Goal: Task Accomplishment & Management: Complete application form

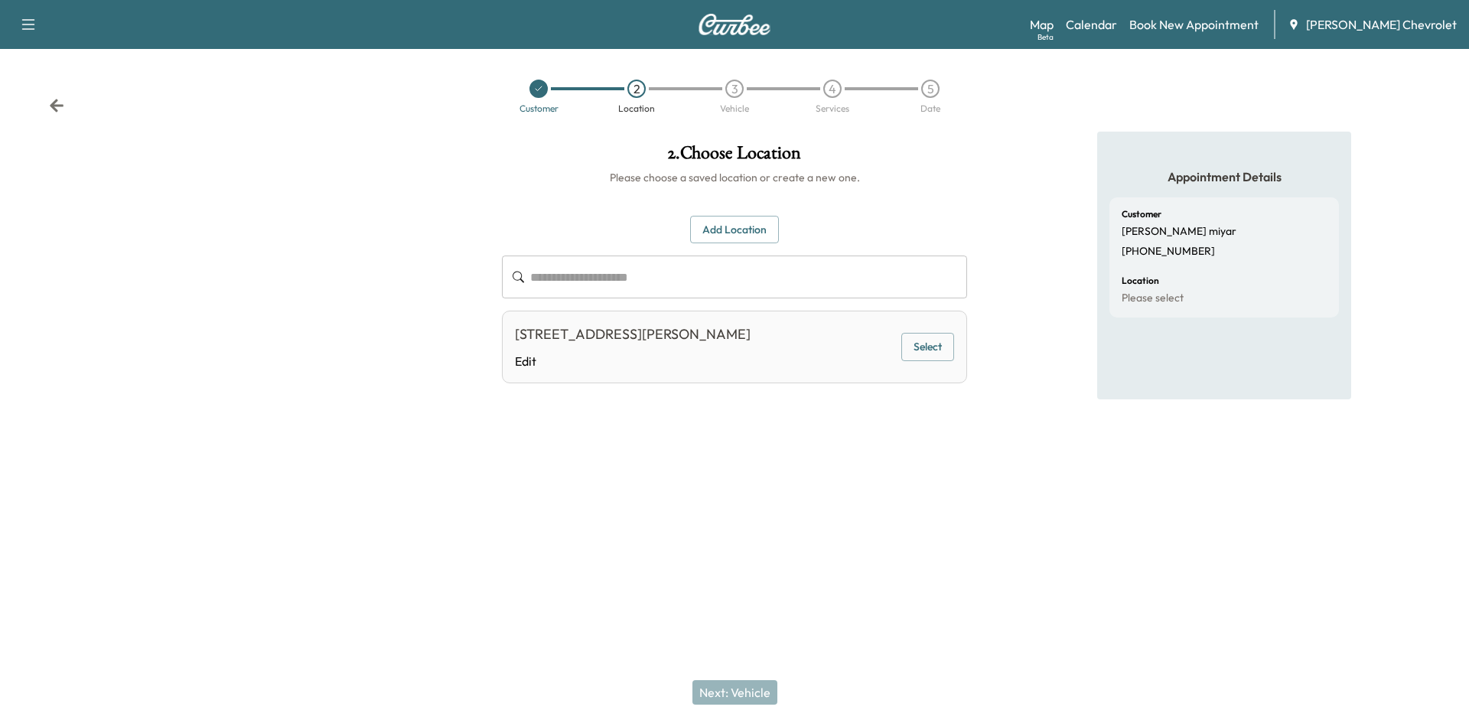
click at [40, 95] on div "Customer 2 Location 3 Vehicle 4 Services 5 Date" at bounding box center [734, 96] width 1469 height 70
click at [47, 100] on div "Customer 2 Location 3 Vehicle 4 Services 5 Date" at bounding box center [734, 96] width 1469 height 70
click at [49, 102] on icon at bounding box center [56, 105] width 15 height 15
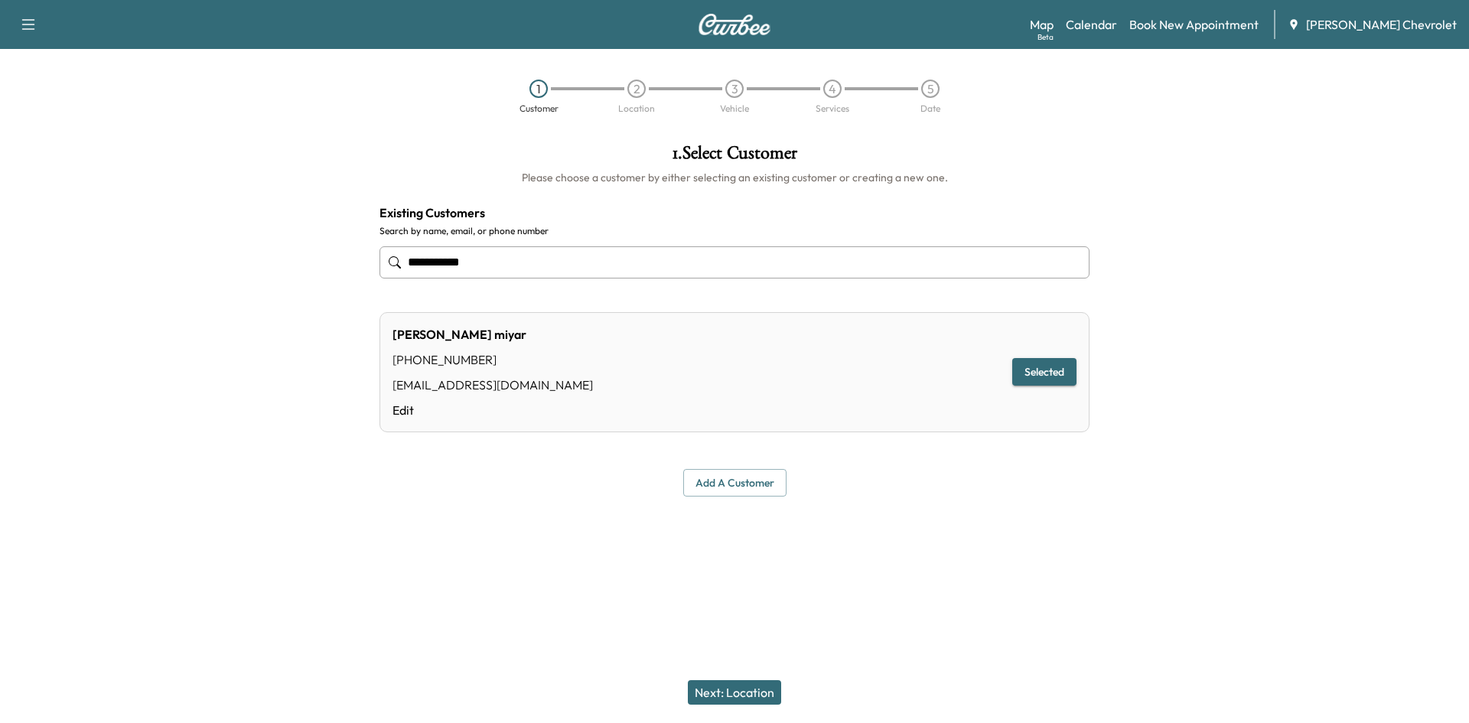
click at [45, 34] on div "Support Log Out Map Beta Calendar Book New Appointment [PERSON_NAME] Chevrolet" at bounding box center [734, 24] width 1469 height 49
click at [43, 21] on button "button" at bounding box center [28, 24] width 32 height 24
click at [1133, 36] on div "Map Beta Calendar Book New Appointment [PERSON_NAME] Chevrolet" at bounding box center [1243, 24] width 427 height 29
click at [1117, 31] on link "Calendar" at bounding box center [1091, 24] width 51 height 18
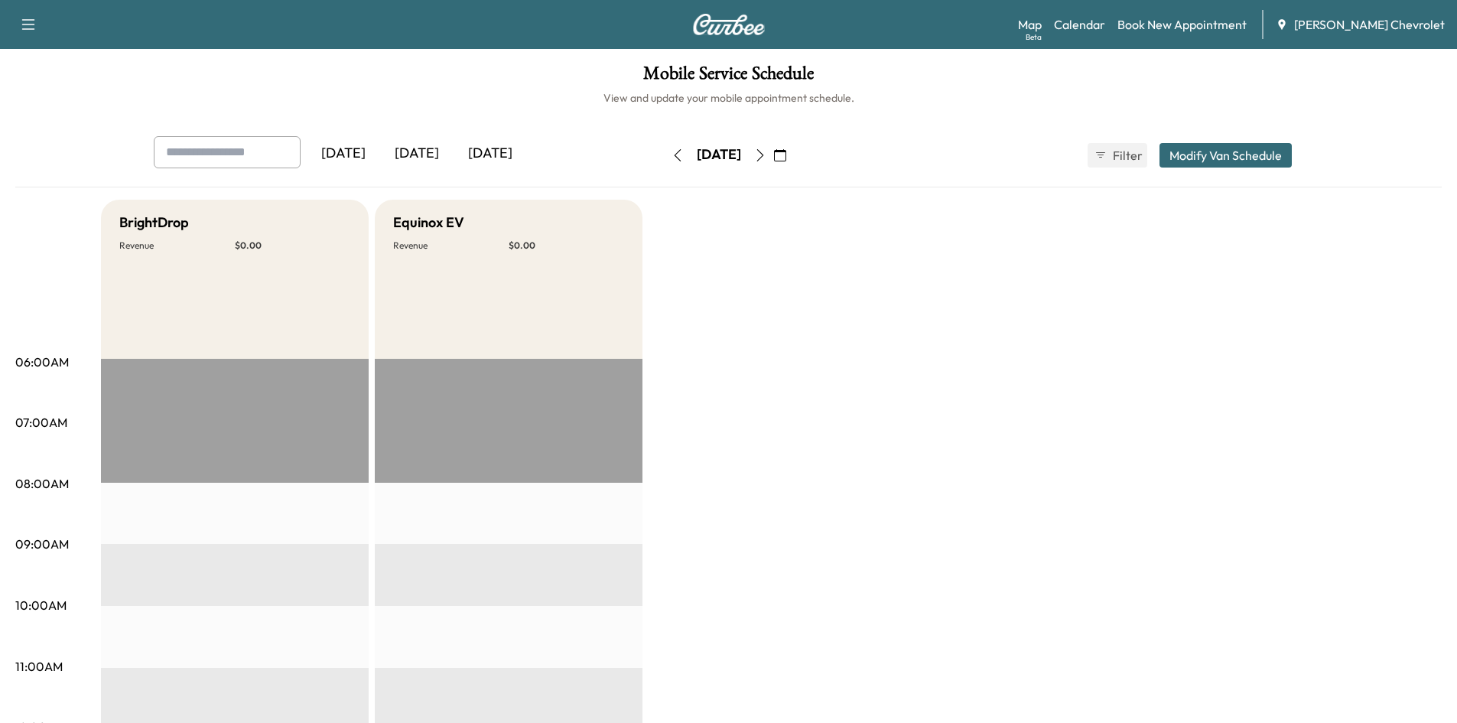
click at [235, 158] on input "text" at bounding box center [227, 152] width 147 height 32
type input "*******"
click at [277, 99] on h6 "View and update your mobile appointment schedule." at bounding box center [728, 97] width 1427 height 15
click at [1122, 171] on div "[DATE] [DATE] [DATE] [DATE] September 2025 S M T W T F S 31 1 2 3 4 5 6 7 8 9 1…" at bounding box center [729, 155] width 1175 height 38
click at [1122, 165] on button "Filter" at bounding box center [1118, 155] width 60 height 24
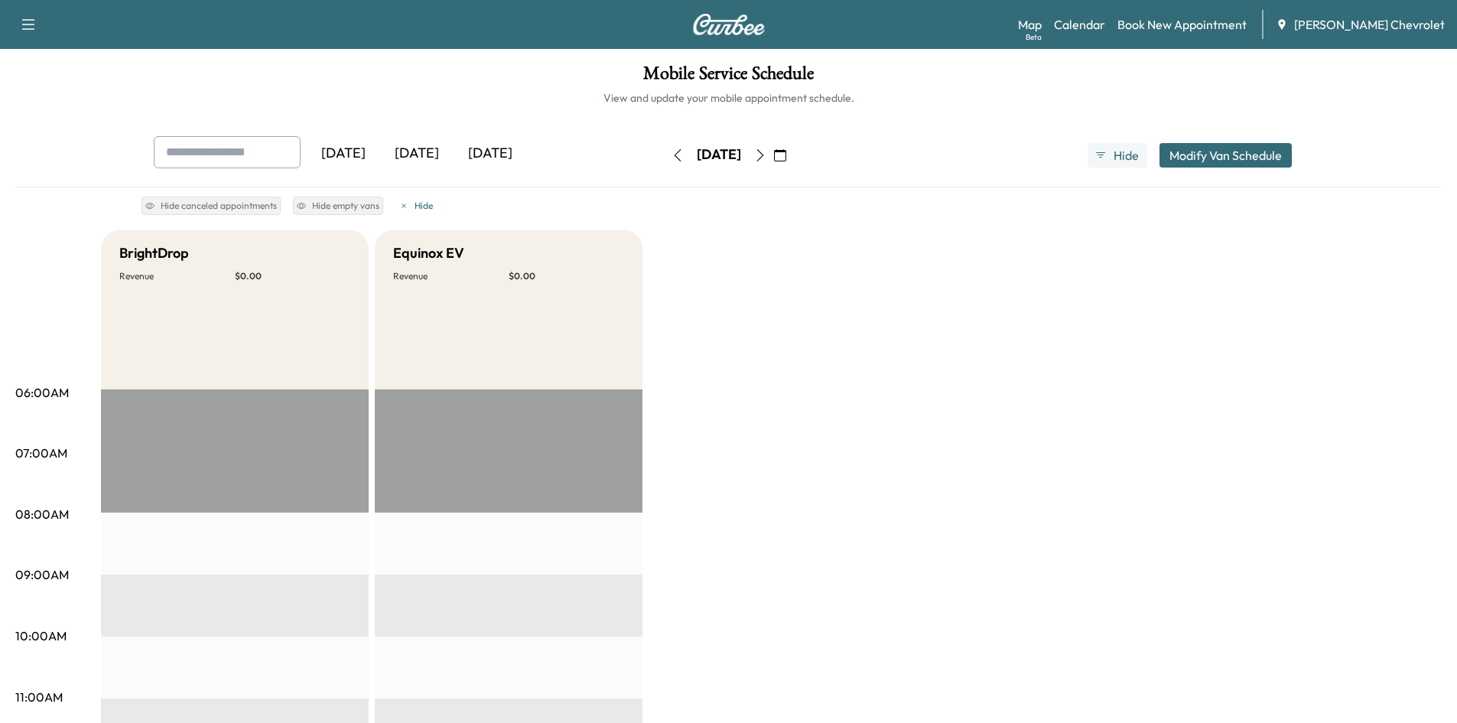
click at [793, 155] on button "button" at bounding box center [780, 155] width 26 height 24
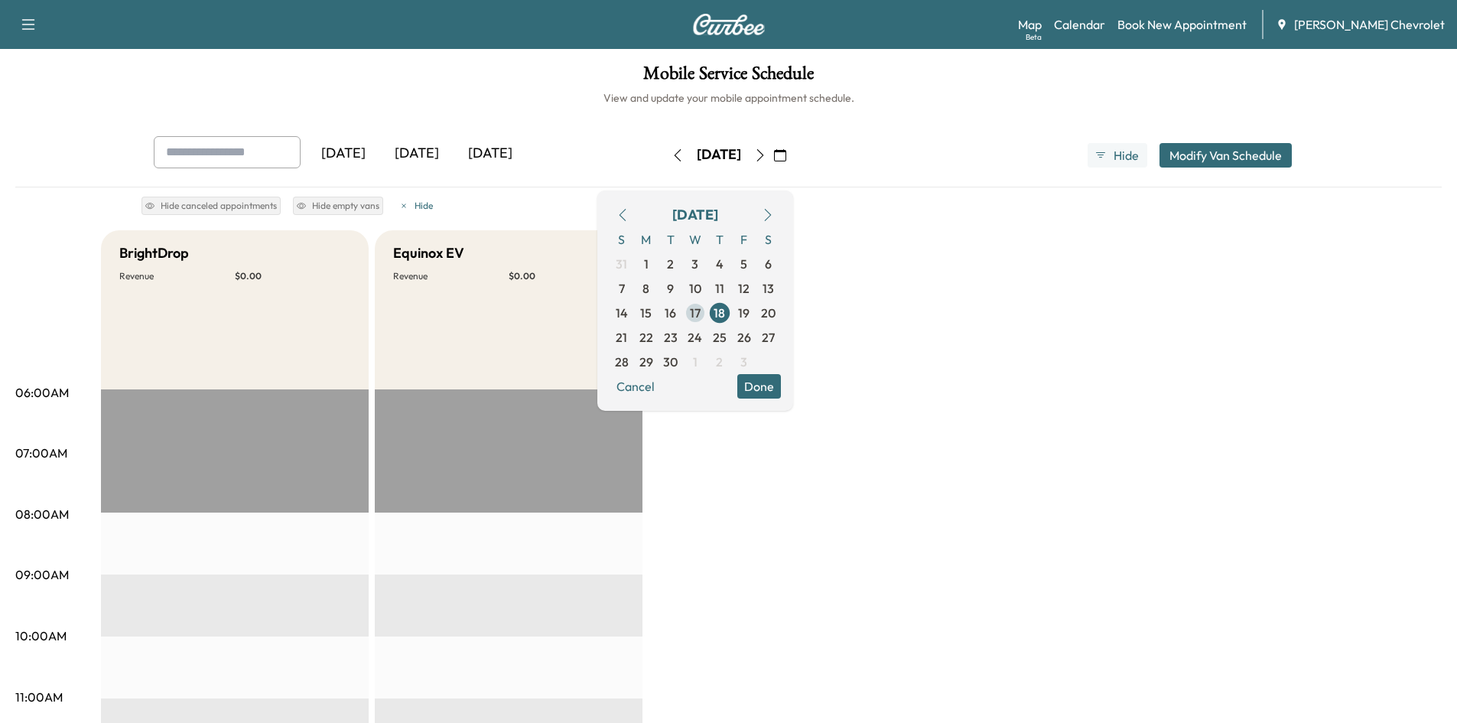
click at [701, 310] on span "17" at bounding box center [695, 313] width 11 height 18
click at [702, 343] on span "24" at bounding box center [695, 337] width 15 height 18
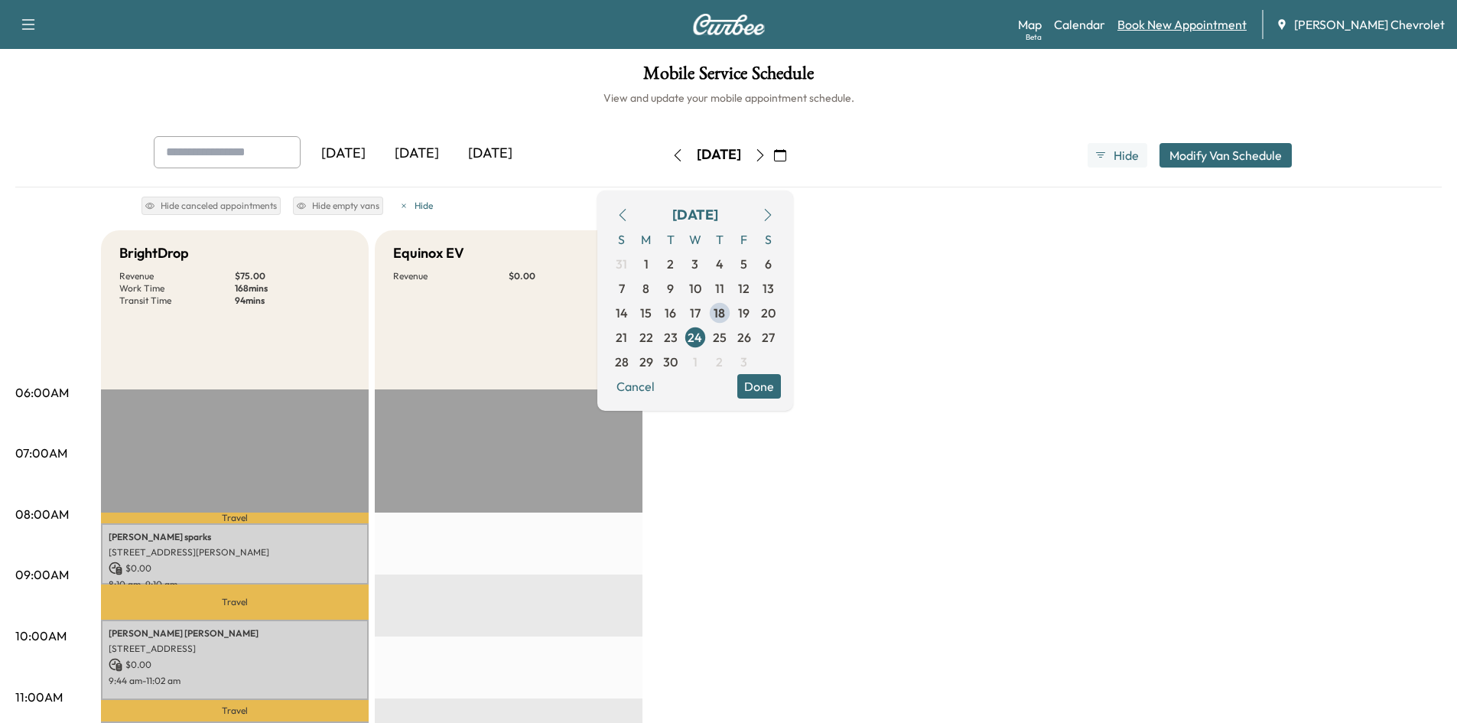
click at [1173, 18] on link "Book New Appointment" at bounding box center [1182, 24] width 129 height 18
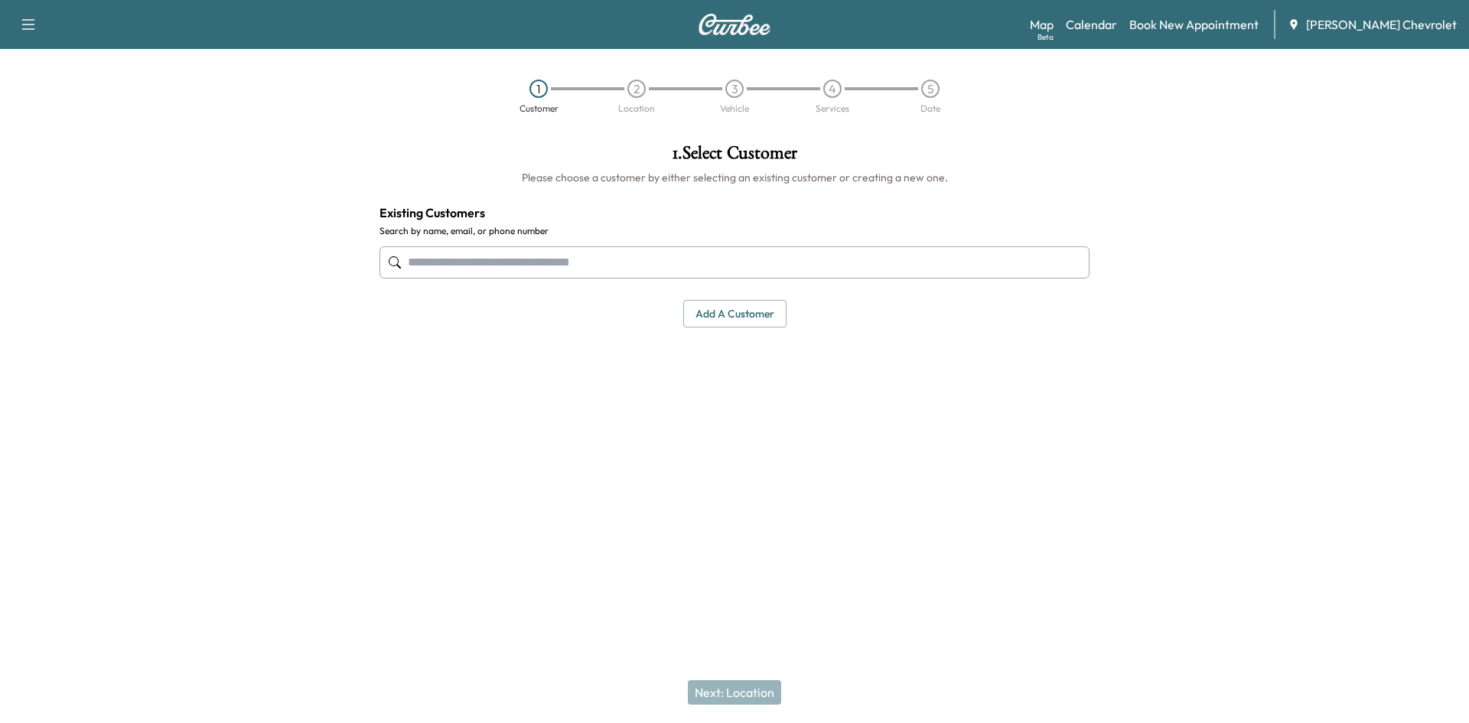
click at [753, 262] on input "text" at bounding box center [734, 262] width 710 height 32
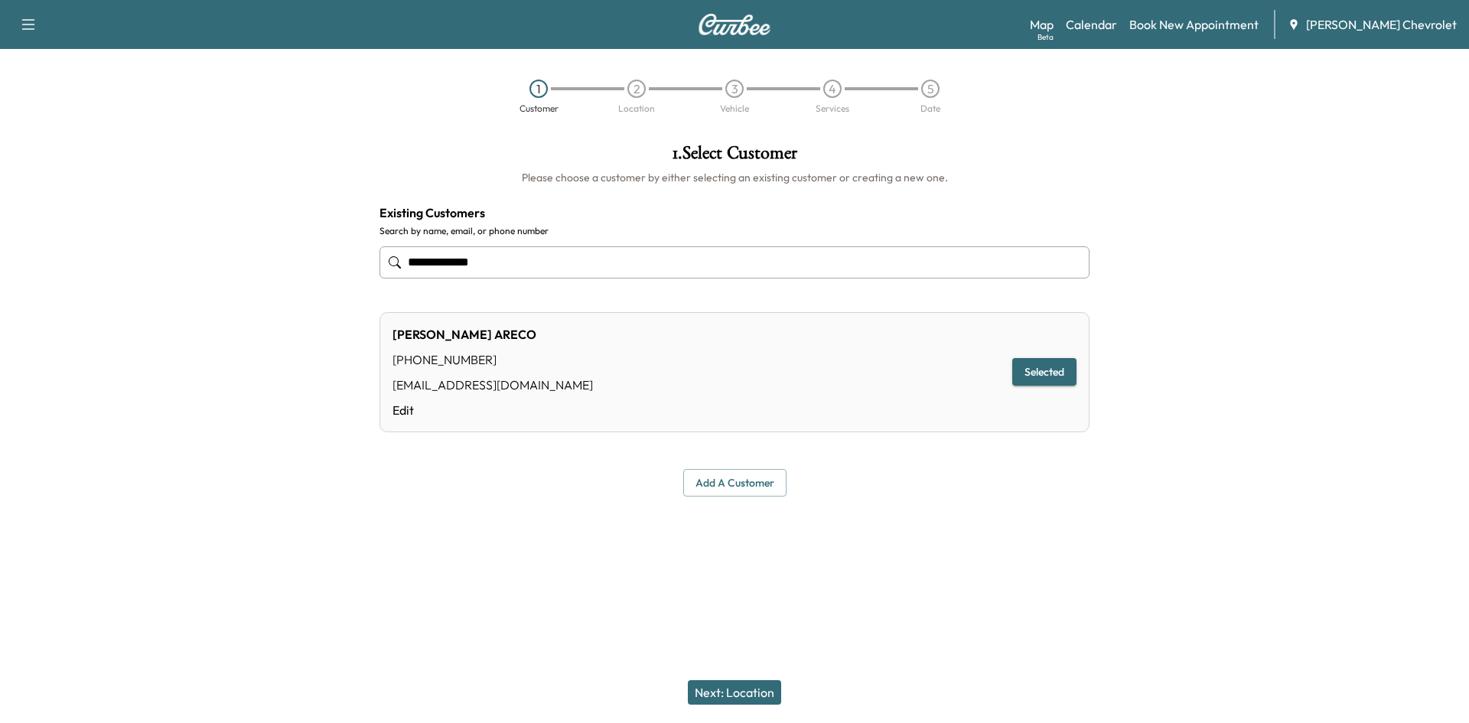
type input "**********"
click at [714, 683] on button "Next: Location" at bounding box center [734, 692] width 93 height 24
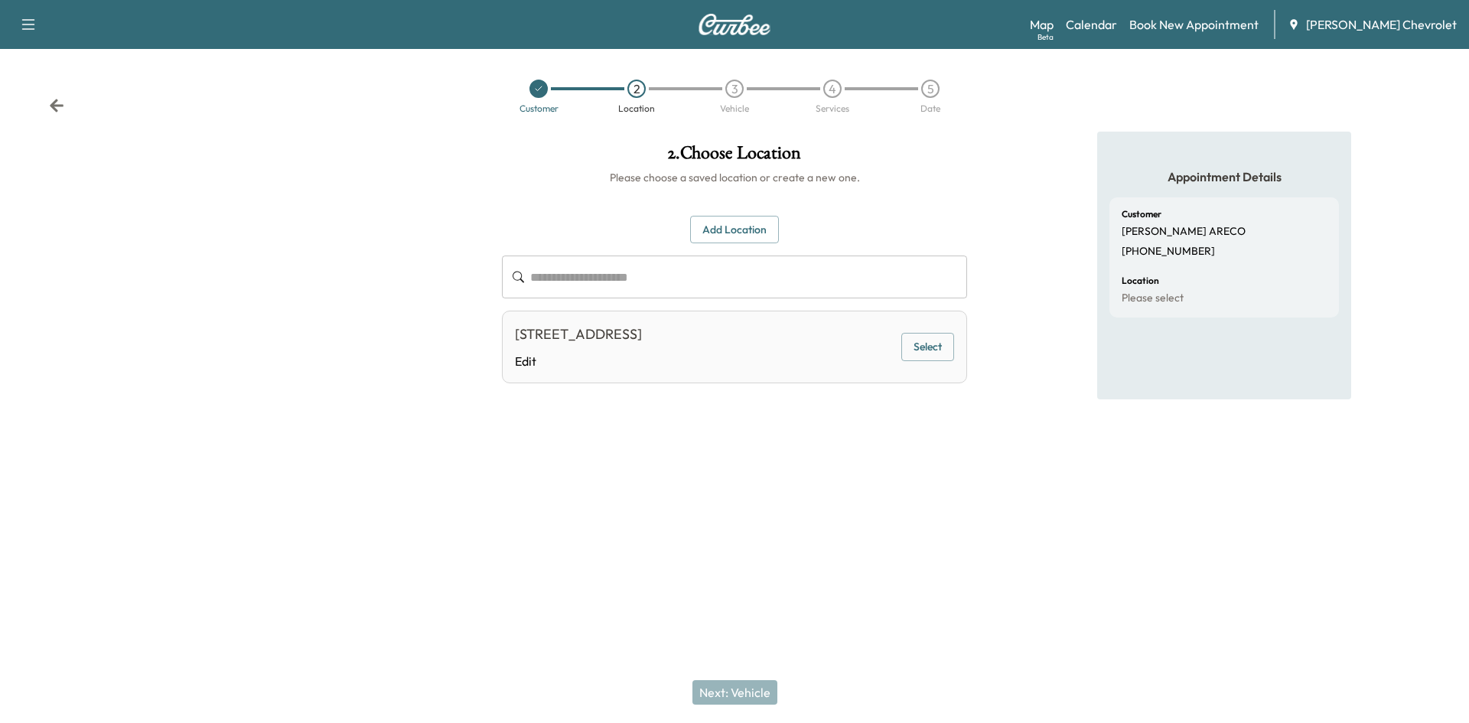
click at [757, 319] on div "[STREET_ADDRESS] Edit Select" at bounding box center [734, 347] width 465 height 73
click at [902, 357] on button "Select" at bounding box center [927, 347] width 53 height 28
click at [700, 696] on button "Next: Vehicle" at bounding box center [734, 692] width 85 height 24
